Goal: Task Accomplishment & Management: Complete application form

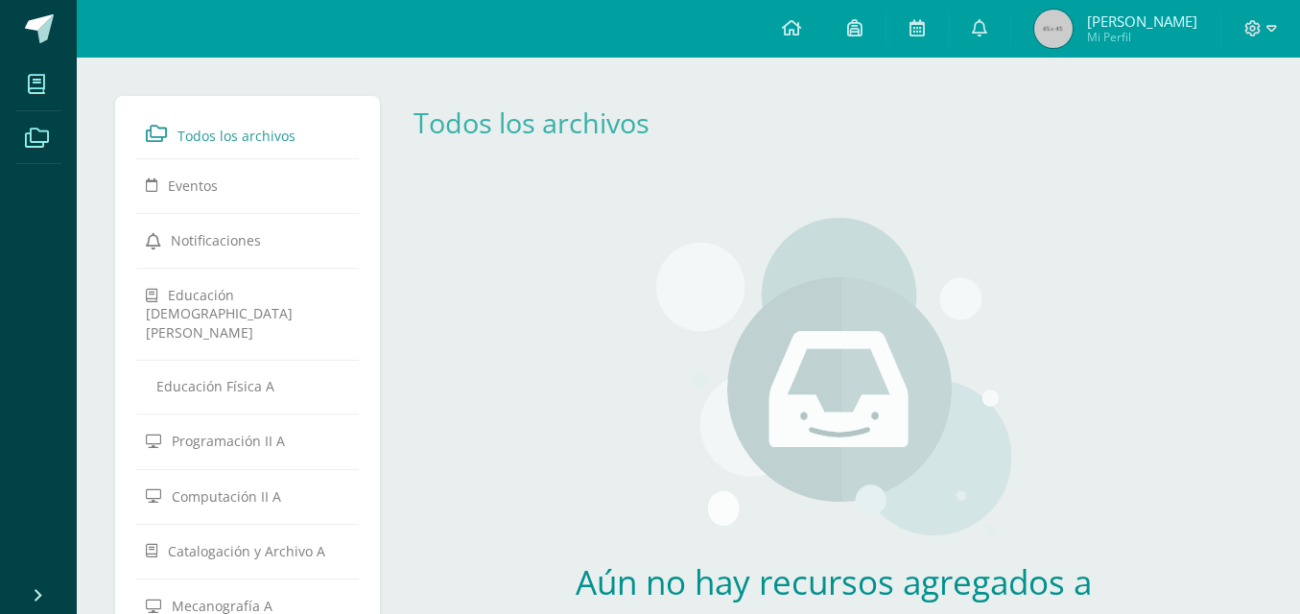
click at [30, 86] on icon at bounding box center [36, 84] width 17 height 19
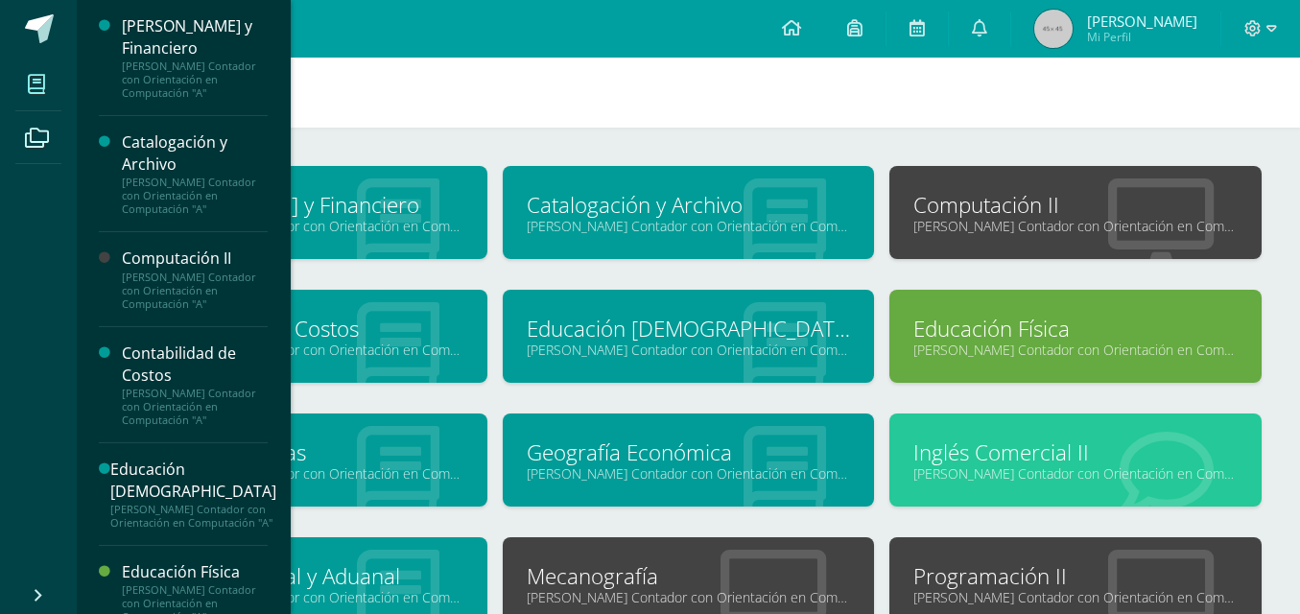
scroll to position [48, 0]
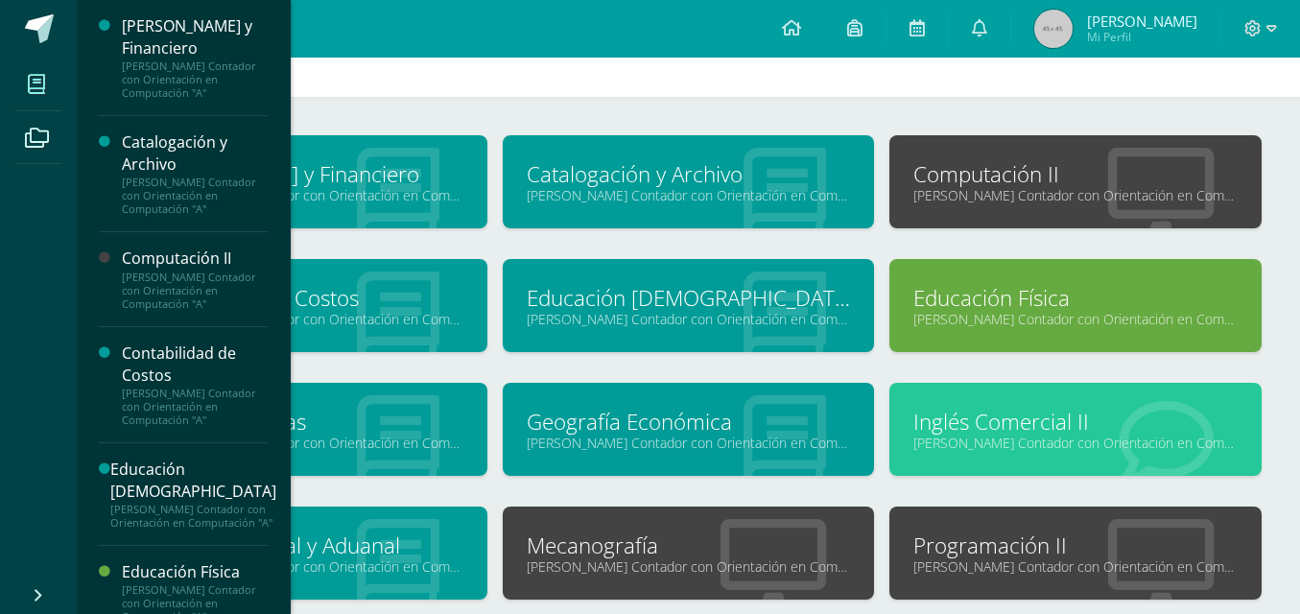
click at [1127, 201] on link "[PERSON_NAME] Contador con Orientación en Computación "A"" at bounding box center [1075, 195] width 324 height 18
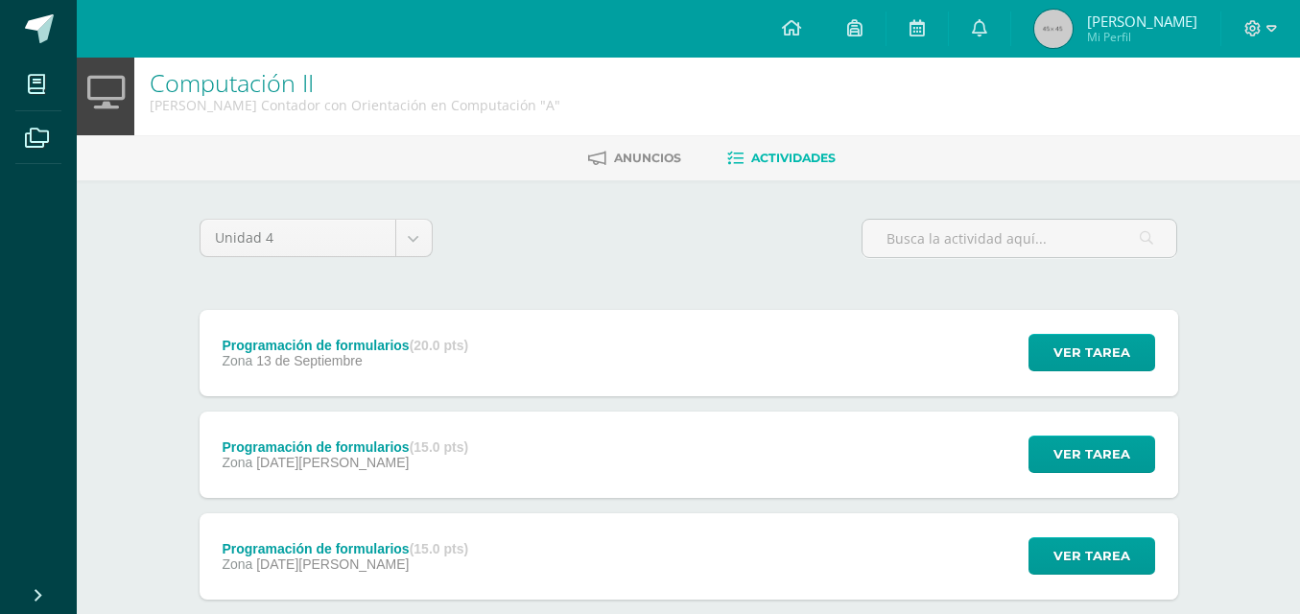
scroll to position [17, 0]
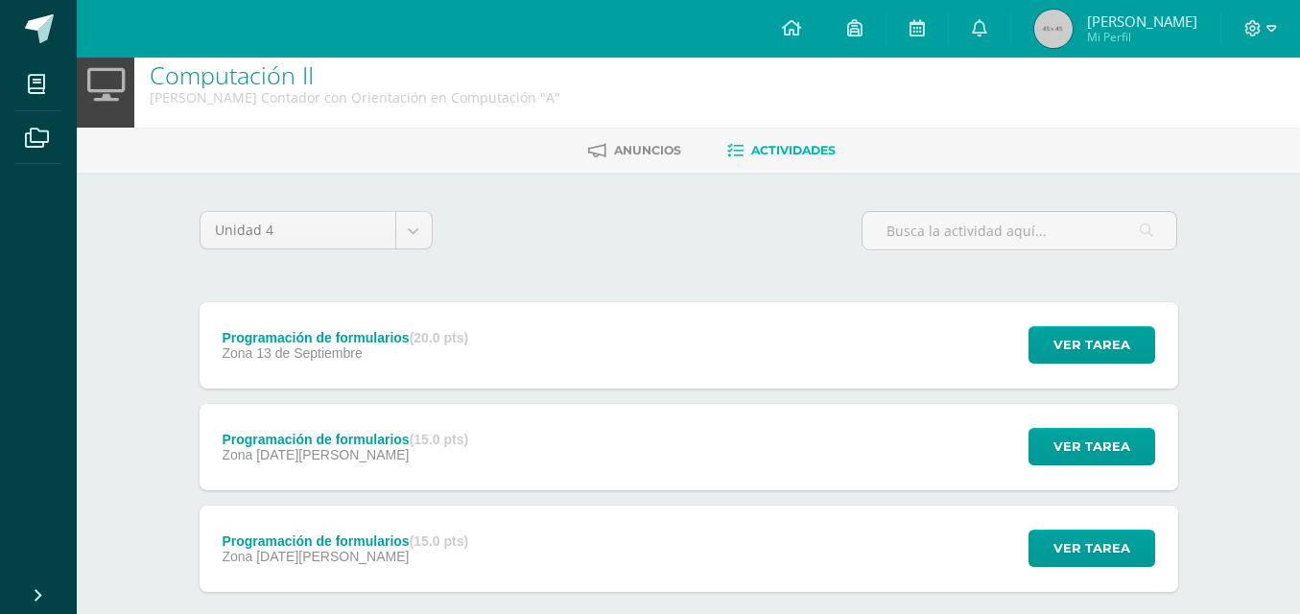
click at [866, 539] on div "Programación de formularios (15.0 pts) Zona [DATE][PERSON_NAME] Ver tarea Progr…" at bounding box center [689, 549] width 979 height 86
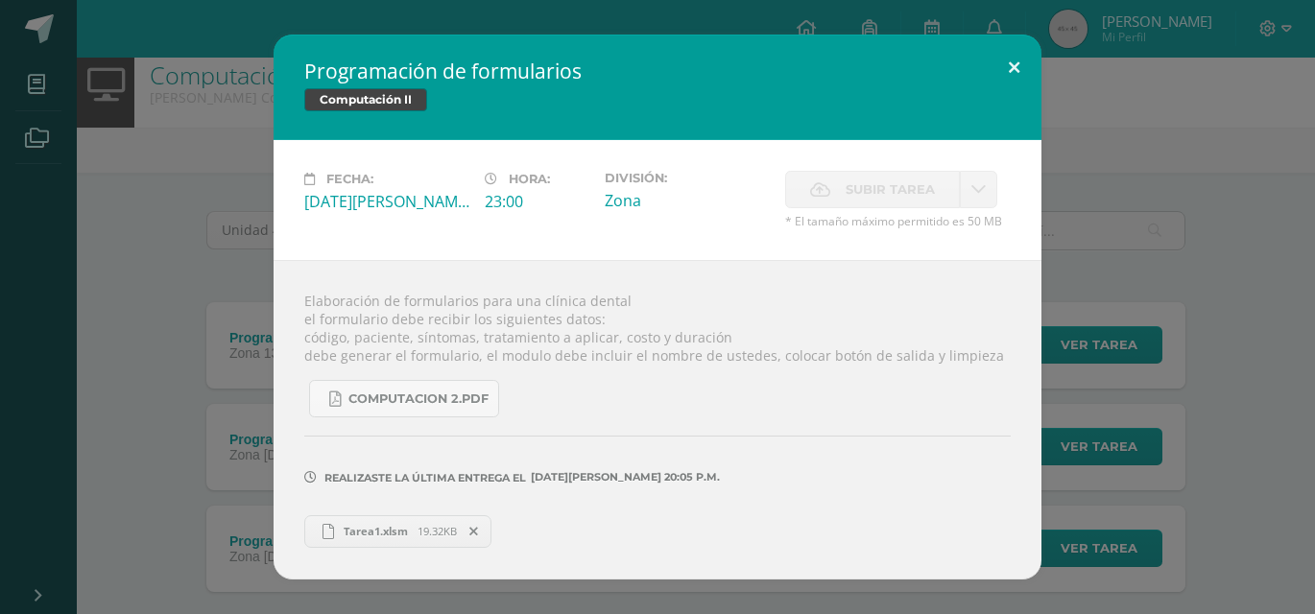
click at [1020, 64] on button at bounding box center [1013, 67] width 55 height 65
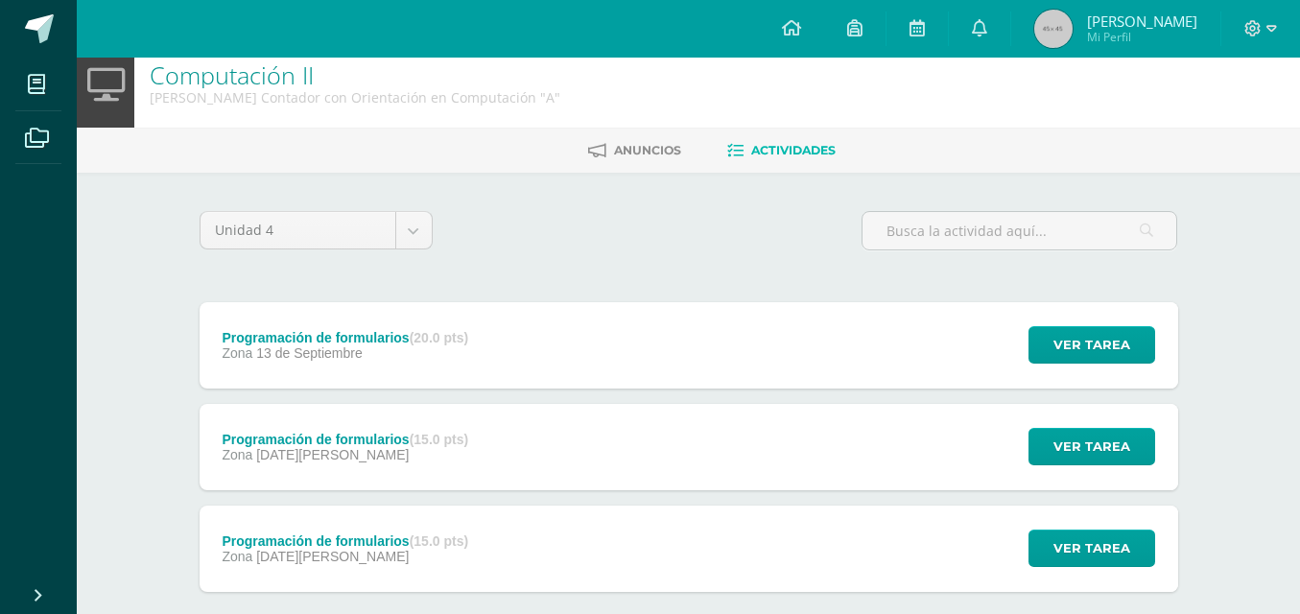
click at [704, 414] on div "Programación de formularios (15.0 pts) Zona [DATE][PERSON_NAME] Ver tarea Progr…" at bounding box center [689, 447] width 979 height 86
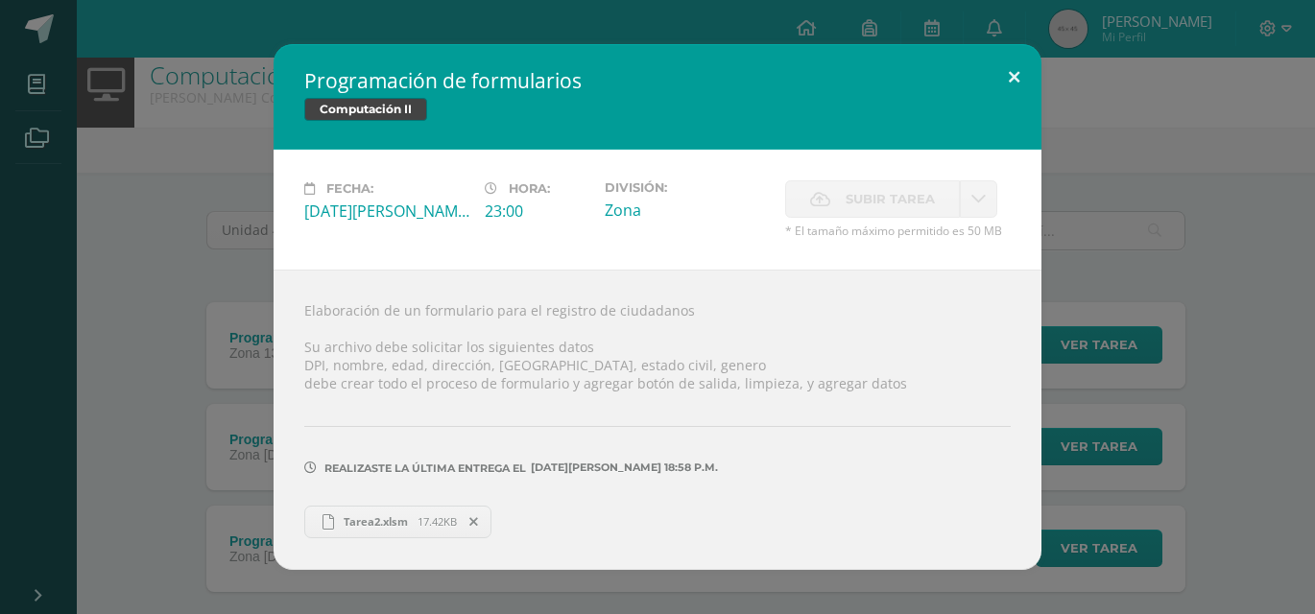
click at [1008, 87] on button at bounding box center [1013, 76] width 55 height 65
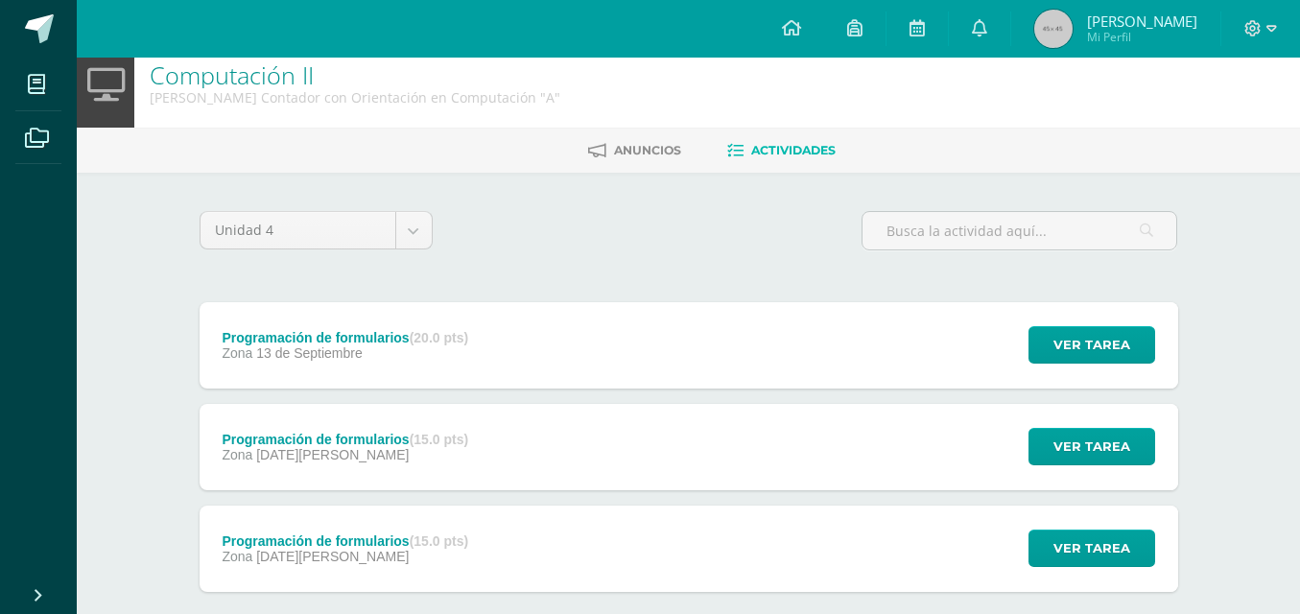
click at [35, 46] on link at bounding box center [38, 29] width 77 height 58
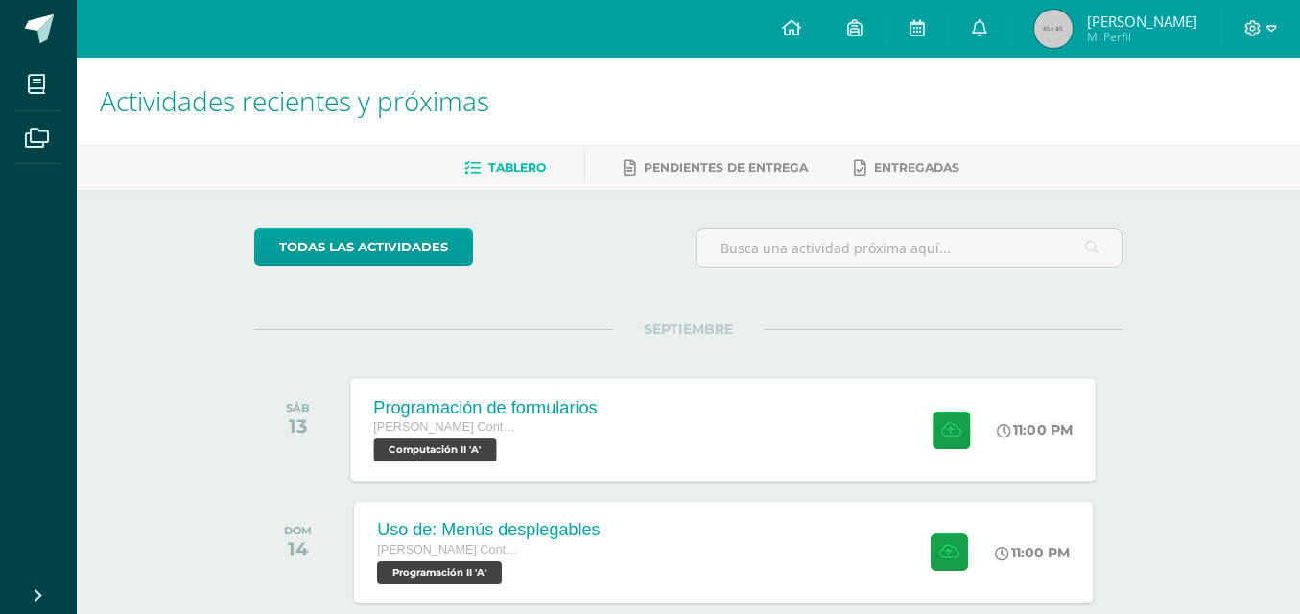
click at [968, 434] on div at bounding box center [947, 429] width 94 height 103
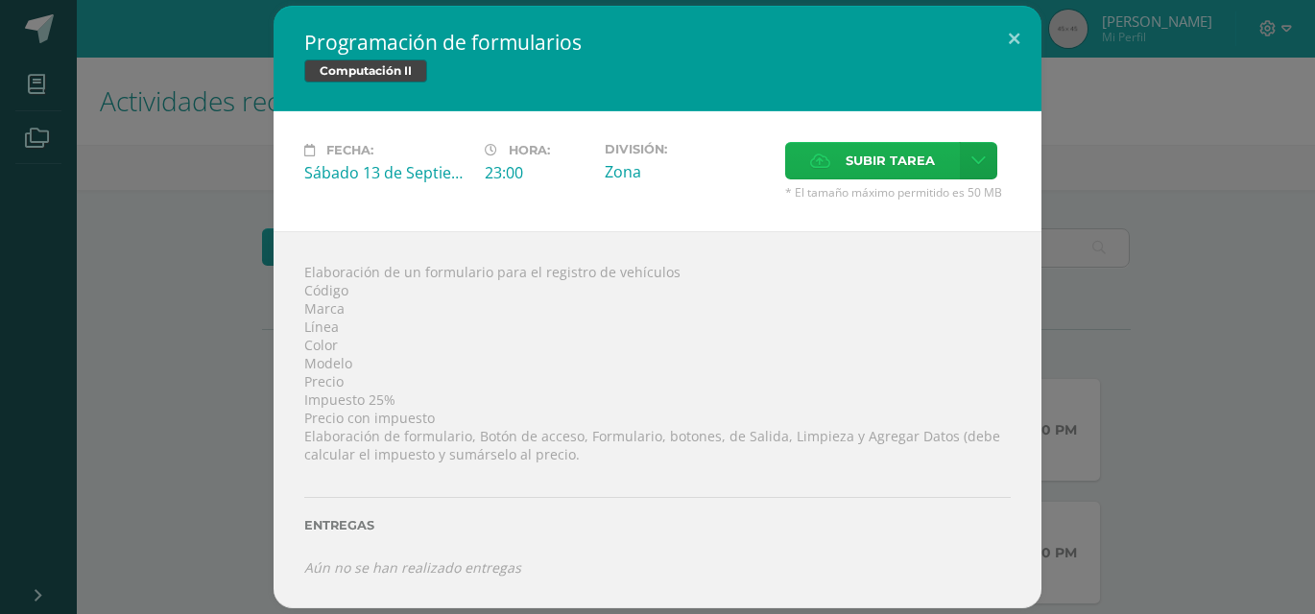
click at [808, 171] on label "Subir tarea" at bounding box center [872, 160] width 175 height 37
click at [0, 0] on input "Subir tarea" at bounding box center [0, 0] width 0 height 0
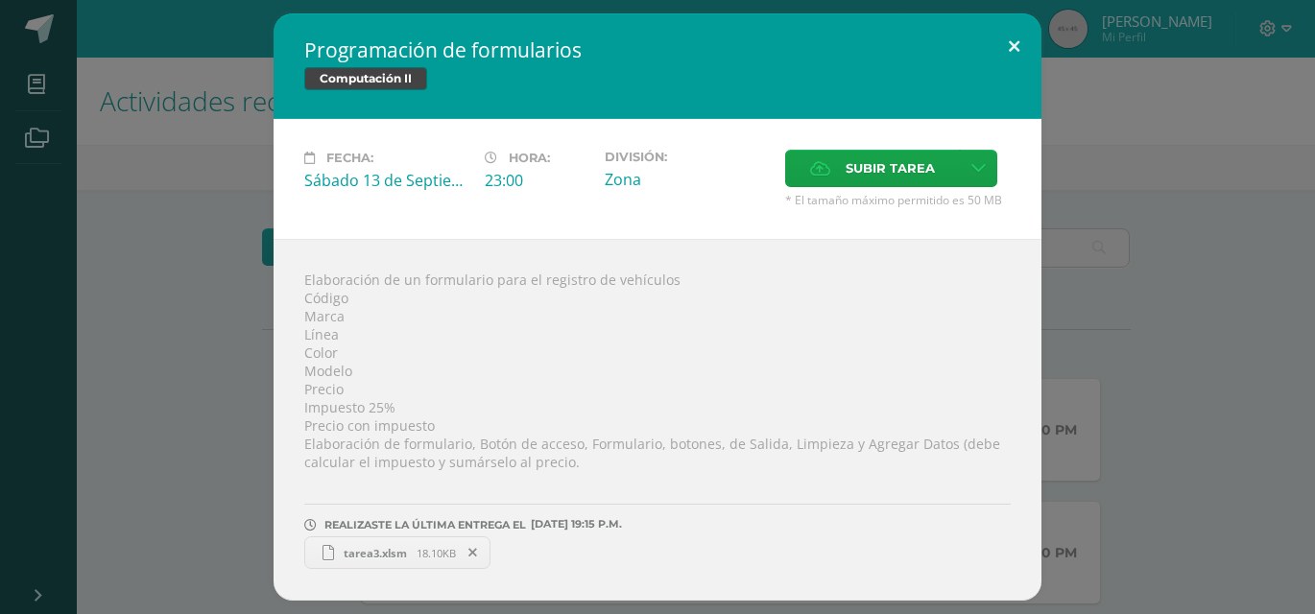
click at [1012, 58] on button at bounding box center [1013, 45] width 55 height 65
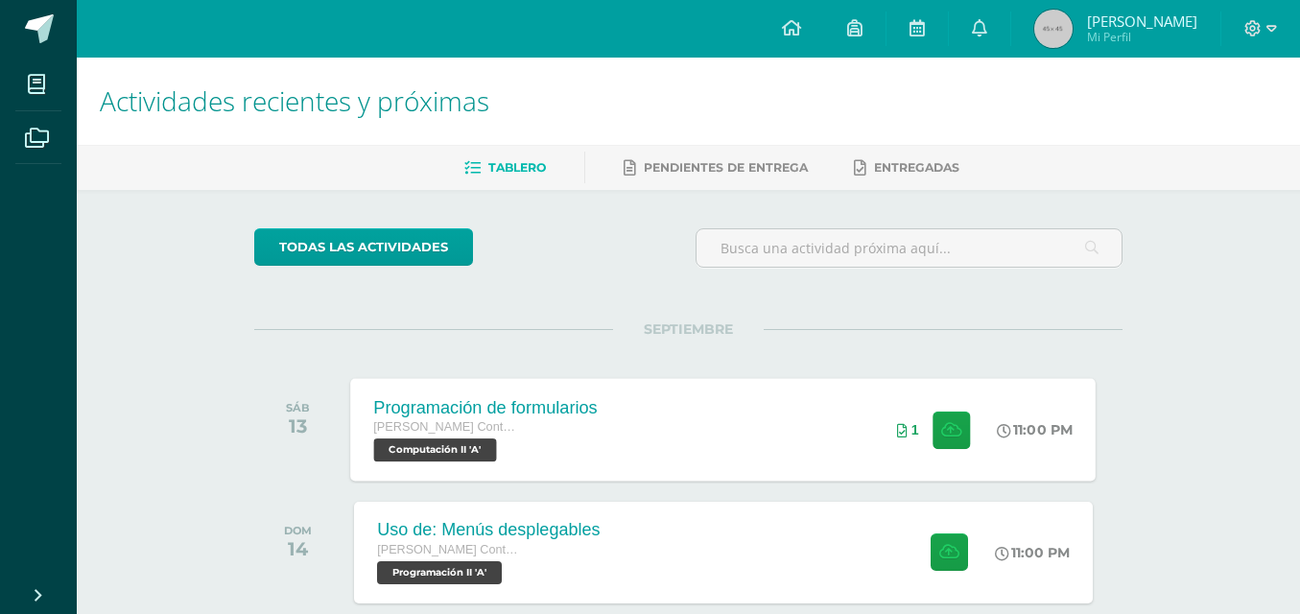
click at [900, 444] on div "1" at bounding box center [936, 429] width 116 height 103
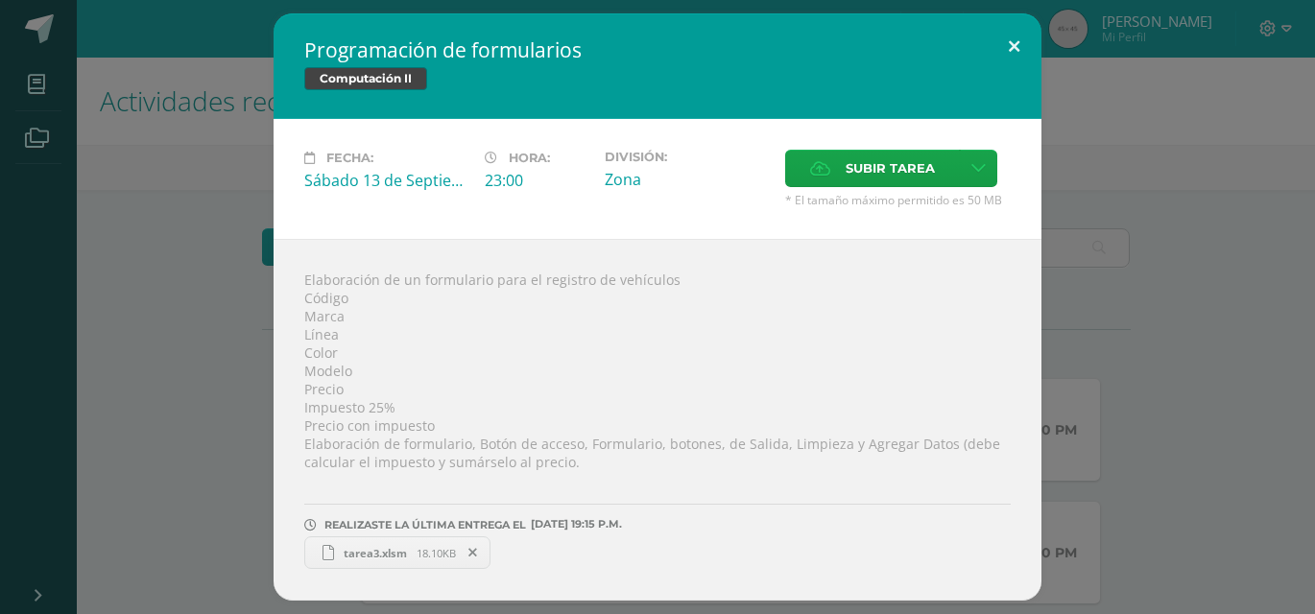
click at [1009, 50] on button at bounding box center [1013, 45] width 55 height 65
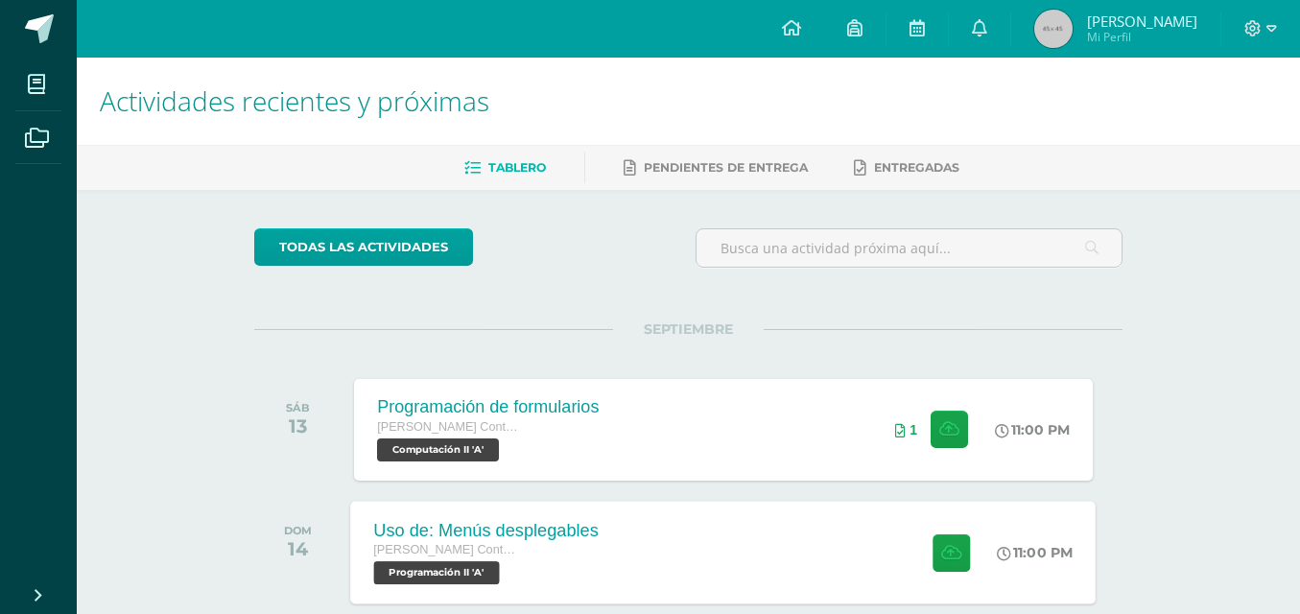
click at [775, 523] on div "Uso de: Menús desplegables Quinto Perito Contador con Orientación en Computació…" at bounding box center [724, 552] width 746 height 103
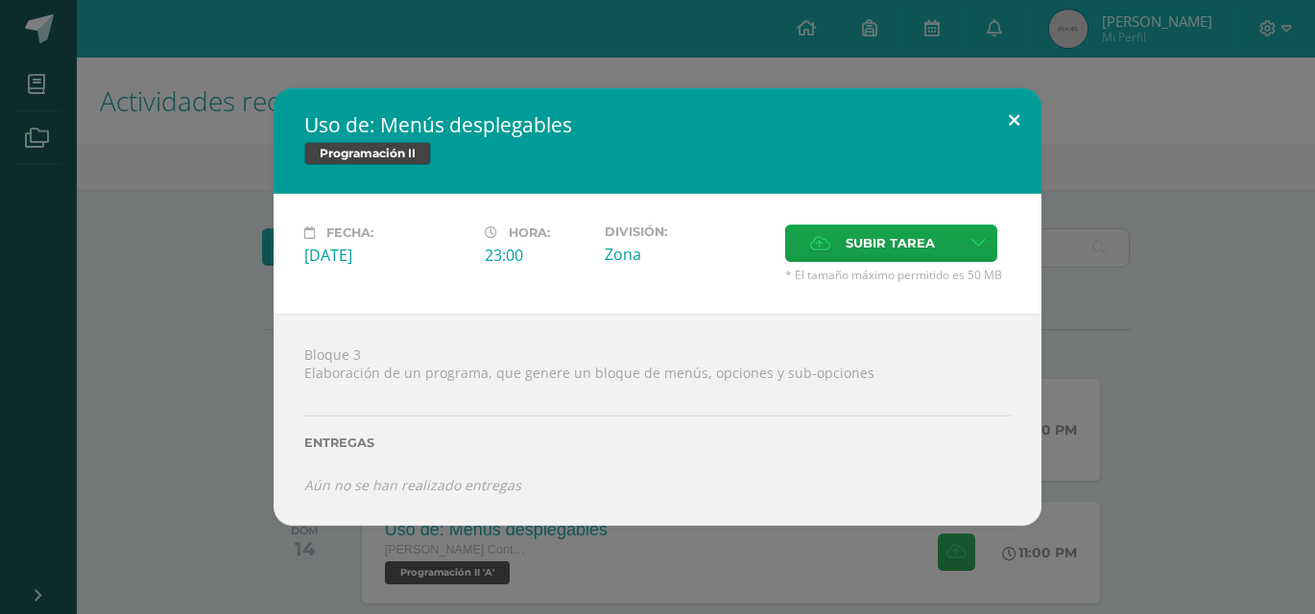
click at [1008, 125] on button at bounding box center [1013, 120] width 55 height 65
